Goal: Check status: Check status

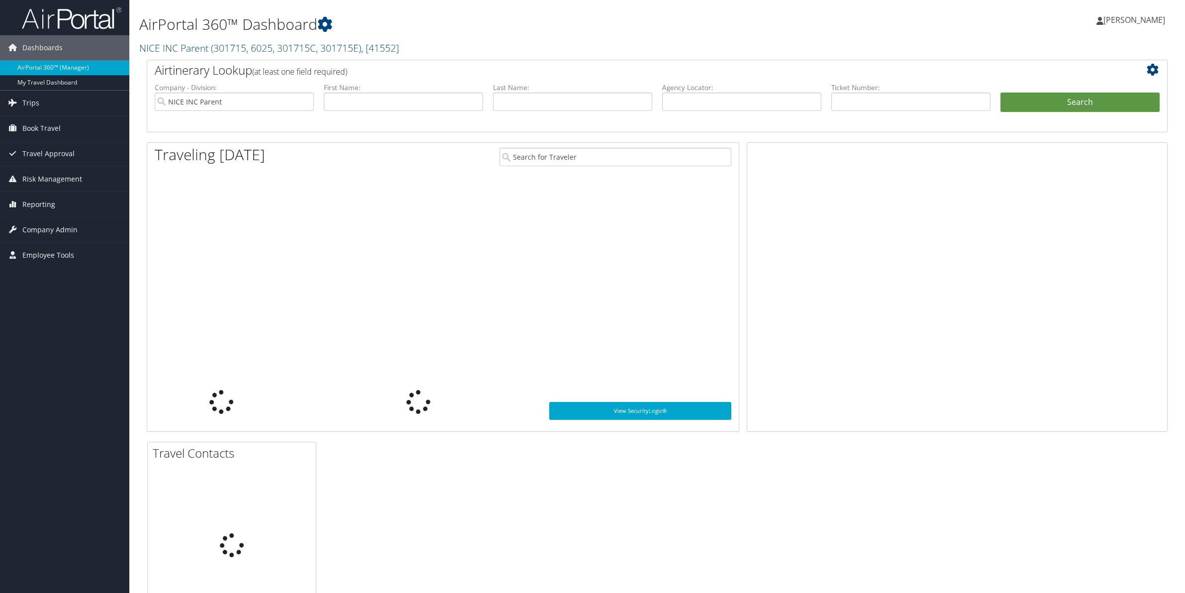
click at [31, 105] on span "Trips" at bounding box center [30, 103] width 17 height 25
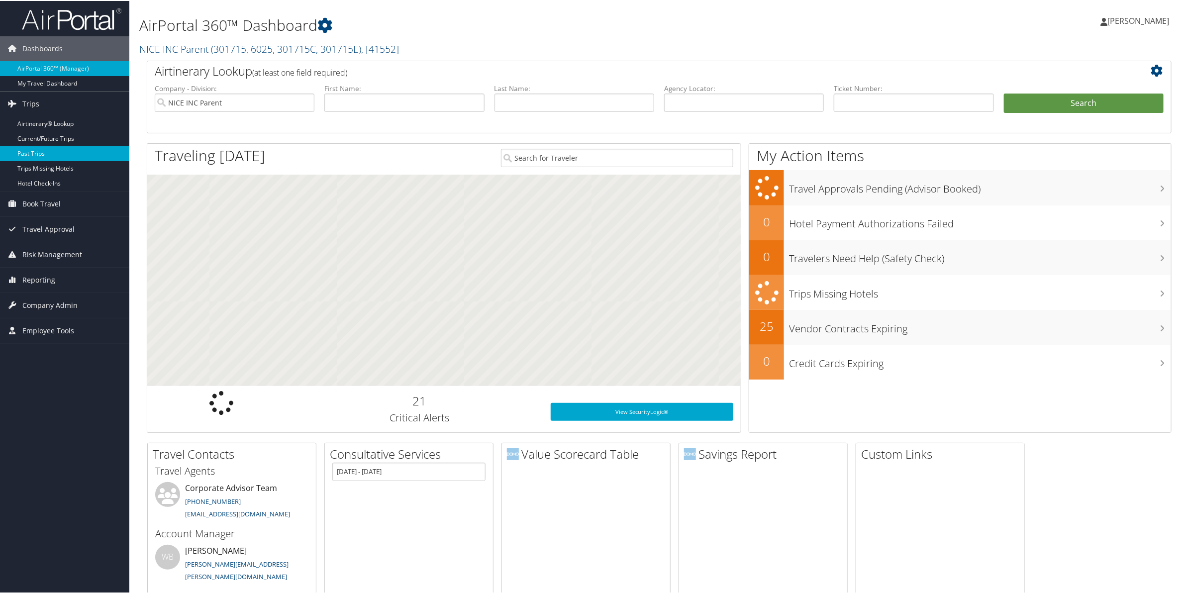
click at [41, 153] on link "Past Trips" at bounding box center [64, 152] width 129 height 15
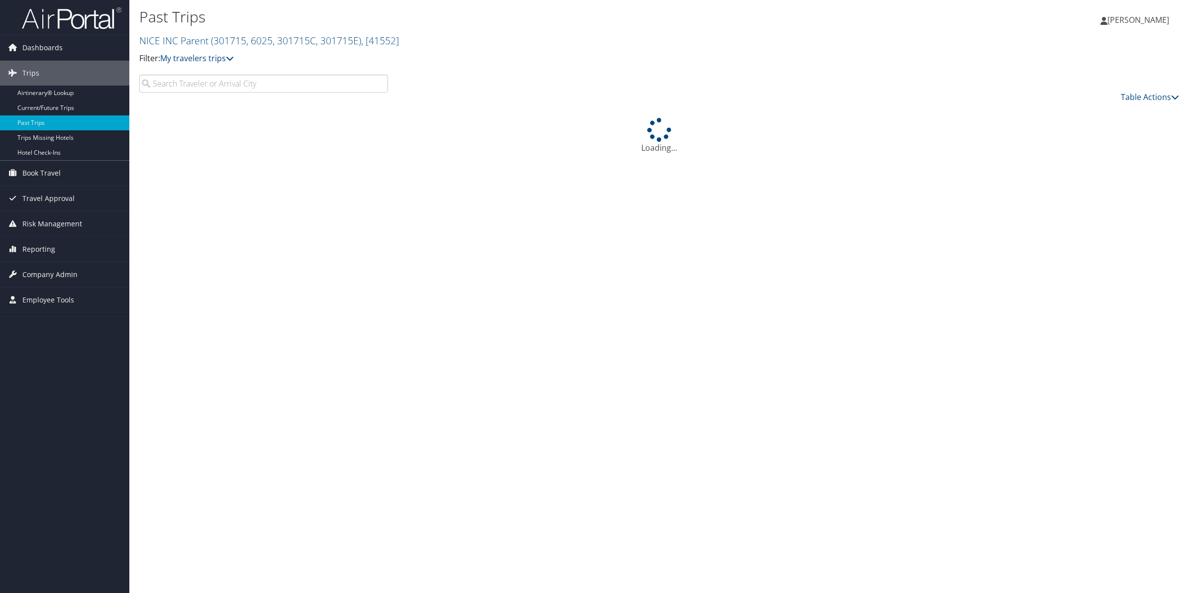
click at [206, 88] on input "search" at bounding box center [263, 84] width 249 height 18
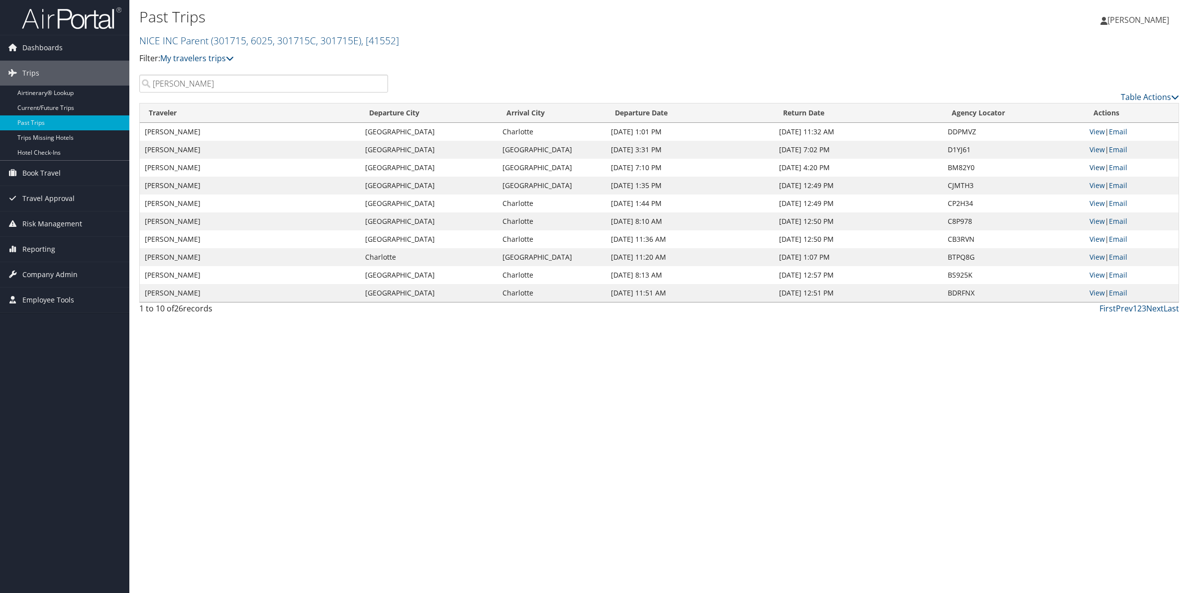
type input "[PERSON_NAME]"
click at [1098, 169] on link "View" at bounding box center [1096, 167] width 15 height 9
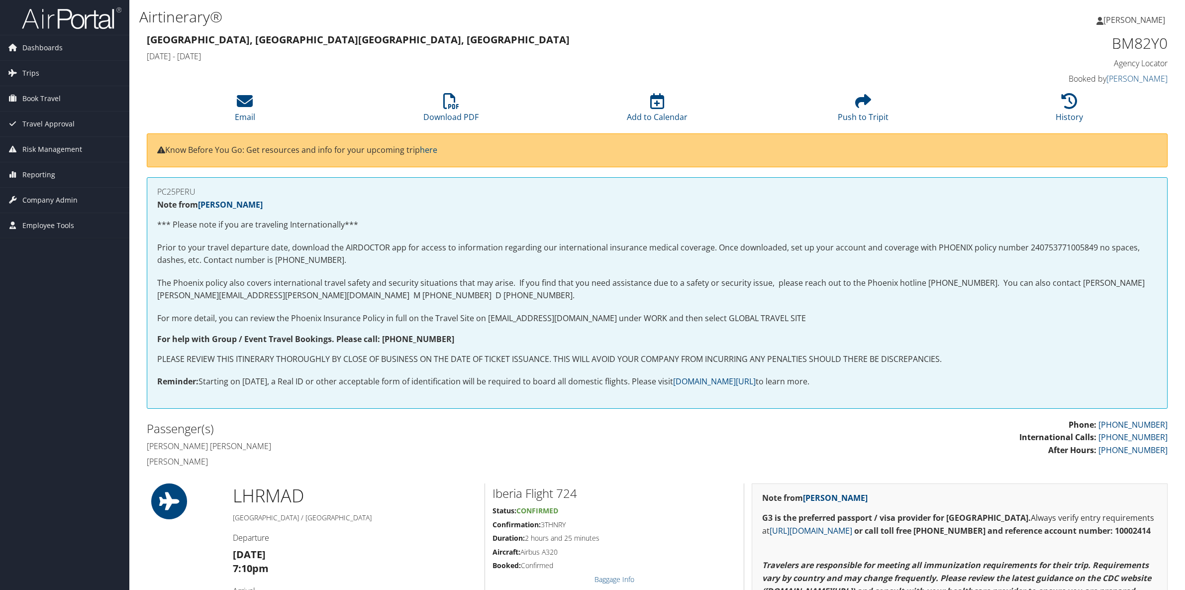
scroll to position [187, 0]
